Goal: Task Accomplishment & Management: Complete application form

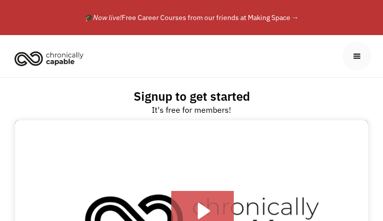
type input "woTVJYjzARTQ"
type input "zyisgRrIZMhigk"
type input "[EMAIL_ADDRESS][DOMAIN_NAME]"
select select "News Article"
